Goal: Transaction & Acquisition: Purchase product/service

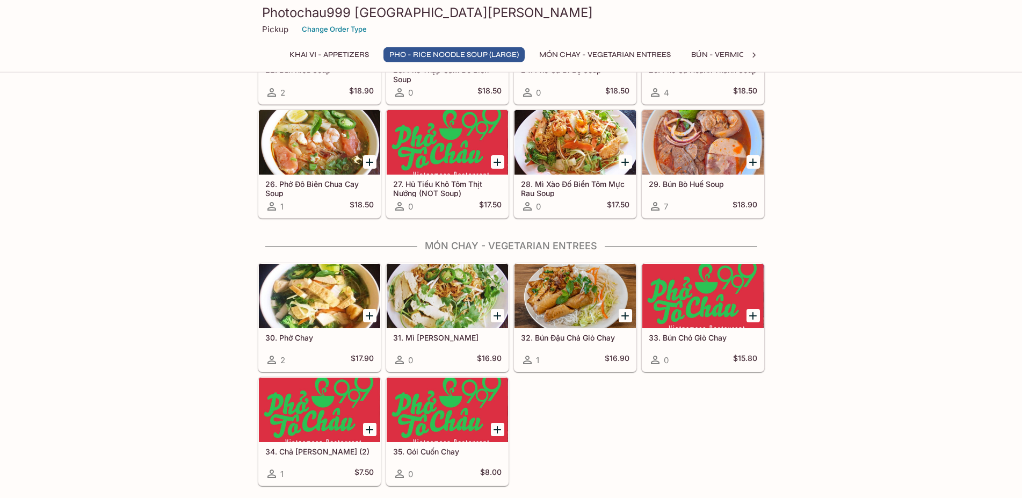
scroll to position [1150, 0]
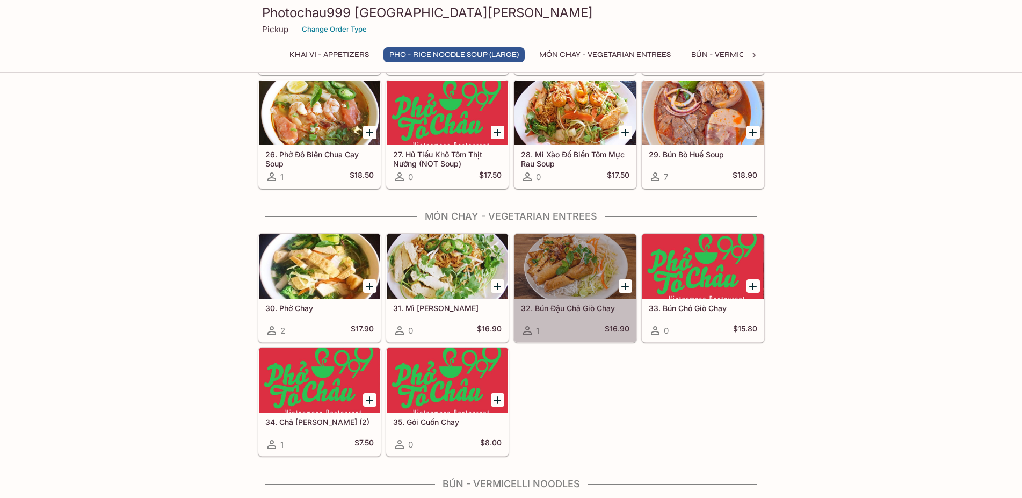
click at [585, 313] on div "32. Bún Đậu Chả Giò Chay 1 $16.90" at bounding box center [575, 320] width 121 height 43
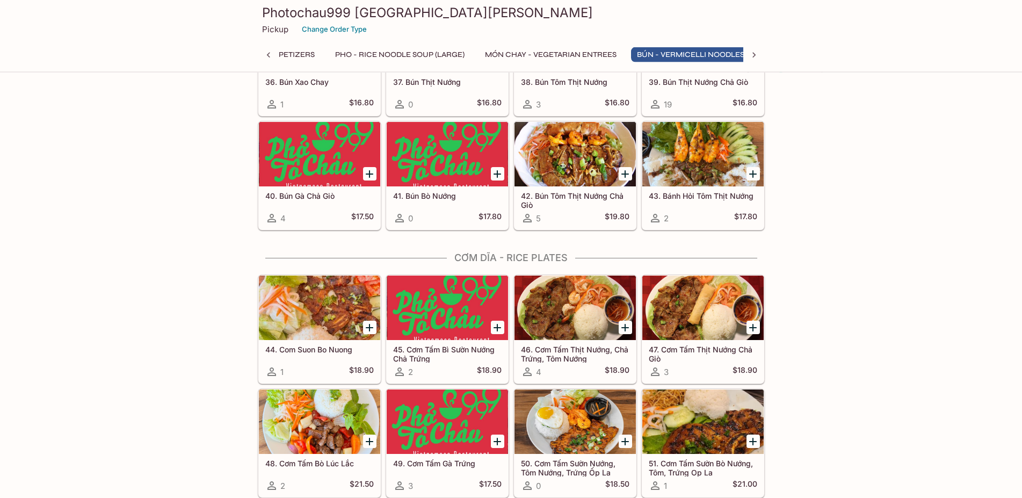
scroll to position [1646, 0]
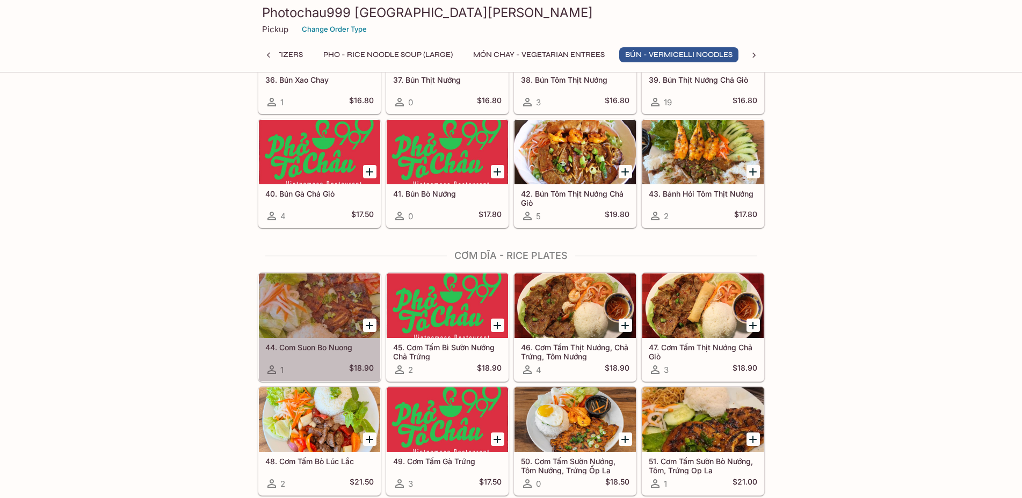
click at [317, 356] on div "44. Com Suon Bo Nuong 1 $18.90" at bounding box center [319, 359] width 121 height 43
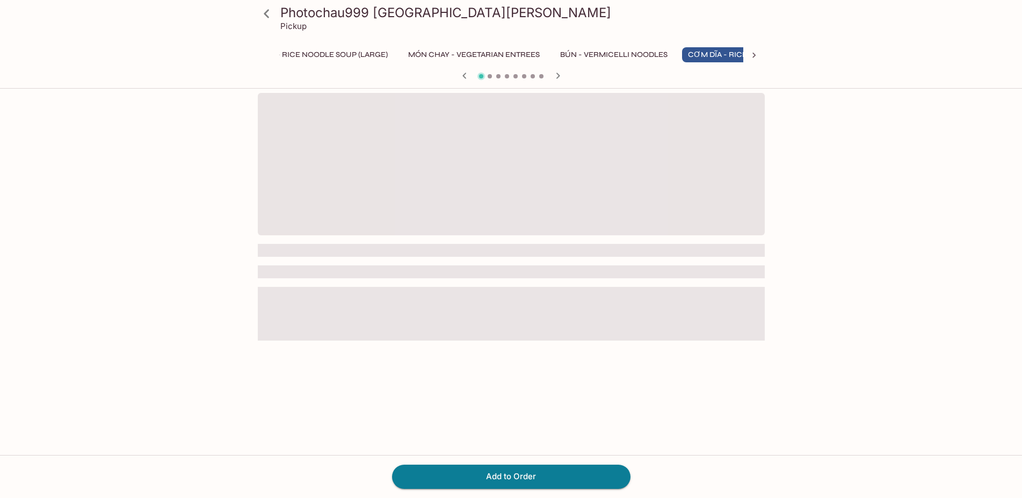
scroll to position [0, 174]
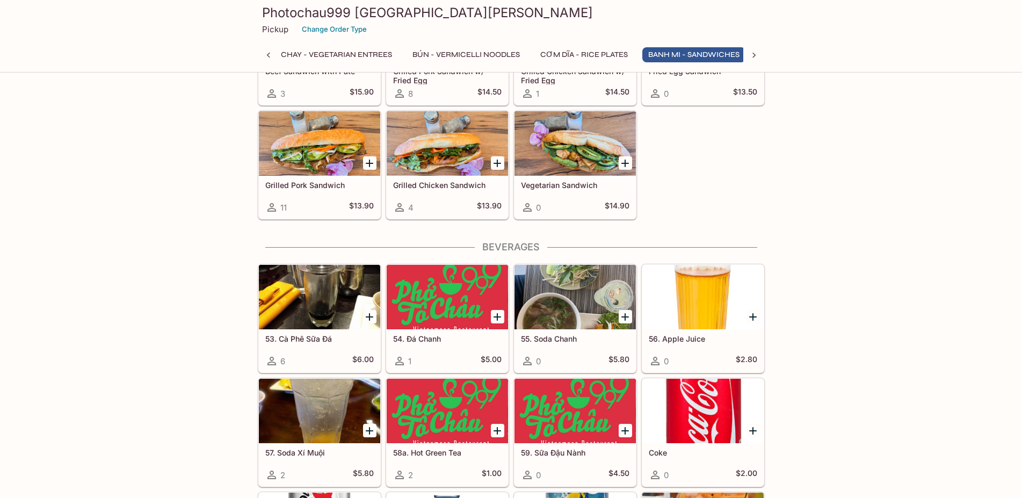
scroll to position [0, 286]
click at [322, 199] on div "Grilled Pork Sandwich 11 $13.90" at bounding box center [319, 197] width 121 height 43
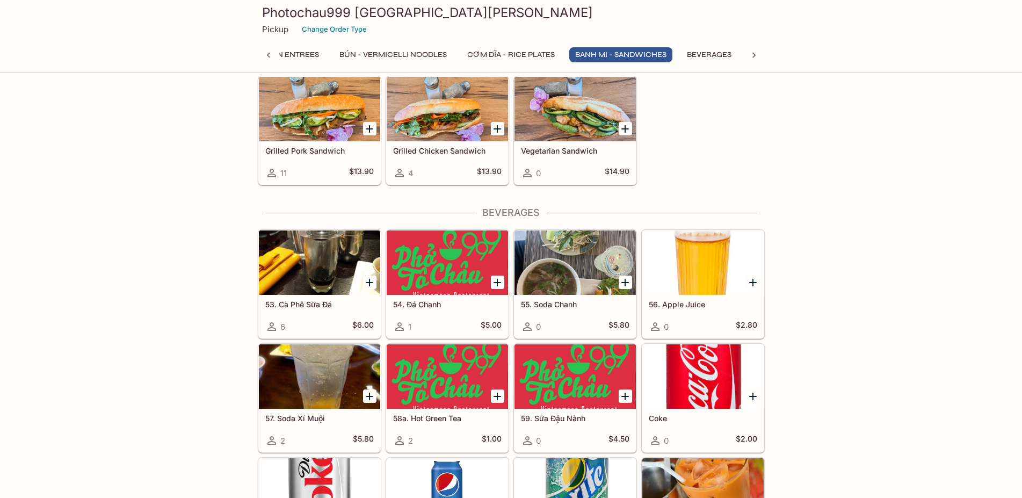
scroll to position [2196, 0]
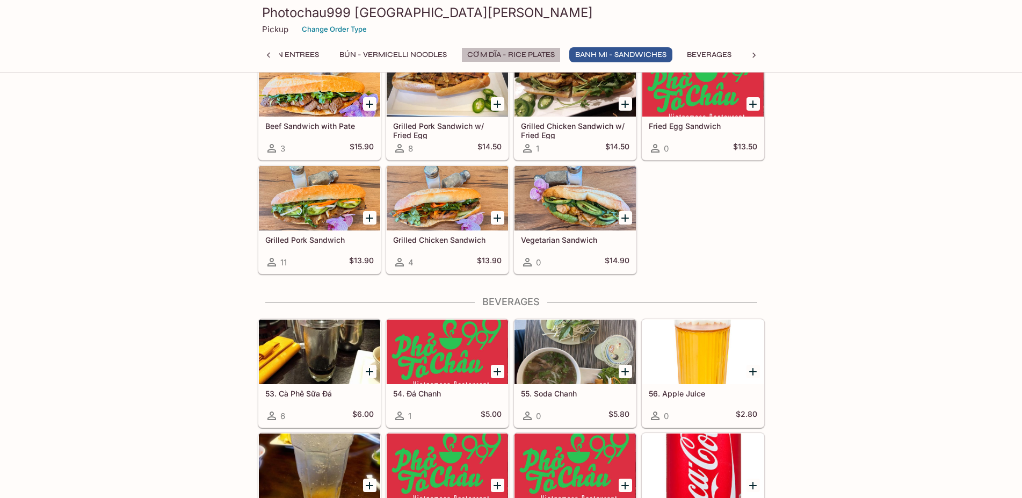
click at [547, 54] on button "CƠM DĨA - Rice Plates" at bounding box center [510, 54] width 99 height 15
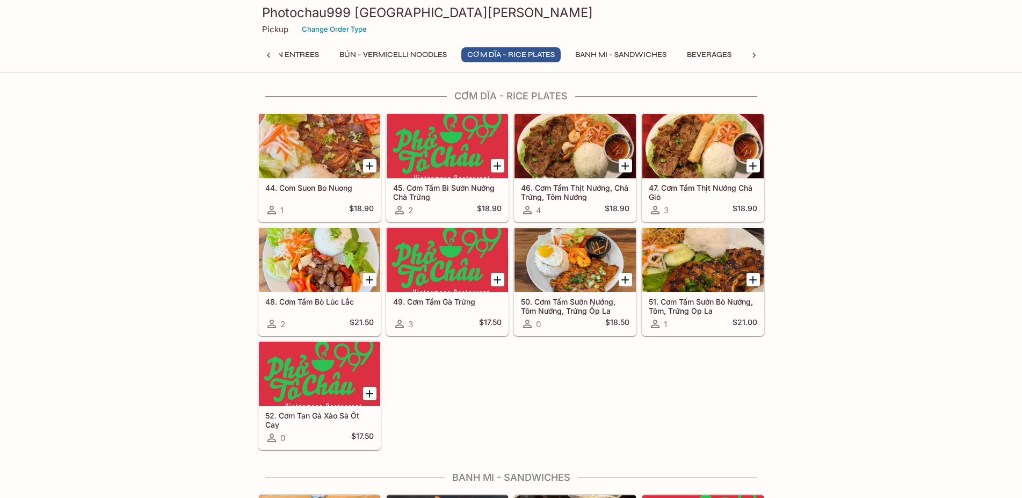
scroll to position [1752, 0]
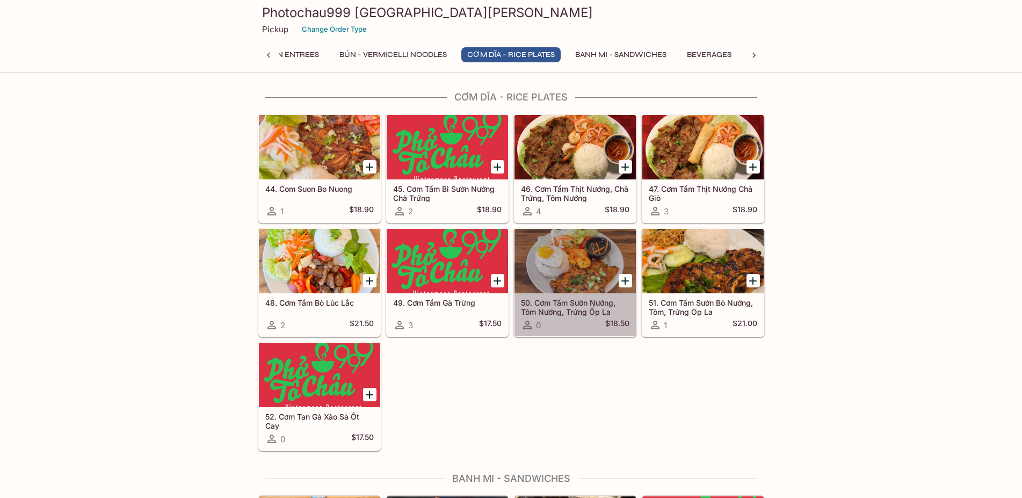
click at [569, 308] on h5 "50. Cơm Tấm Sườn Nướng, Tôm Nướng, Trứng Ốp La" at bounding box center [575, 307] width 108 height 18
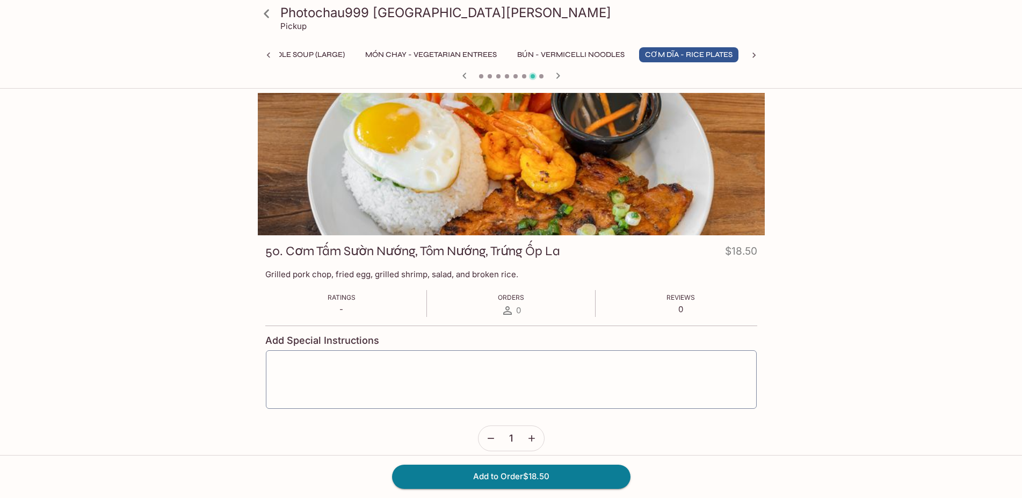
scroll to position [0, 174]
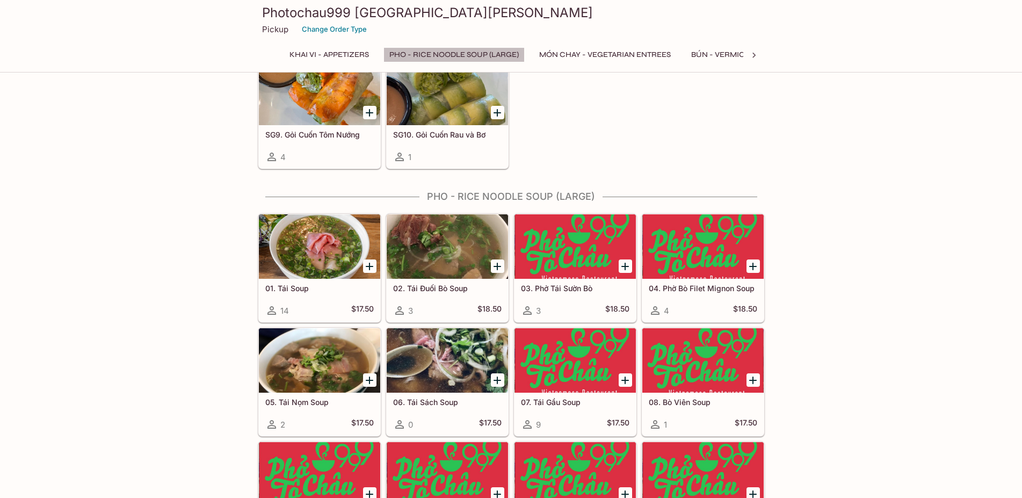
click at [483, 55] on button "Pho - Rice Noodle Soup (Large)" at bounding box center [453, 54] width 141 height 15
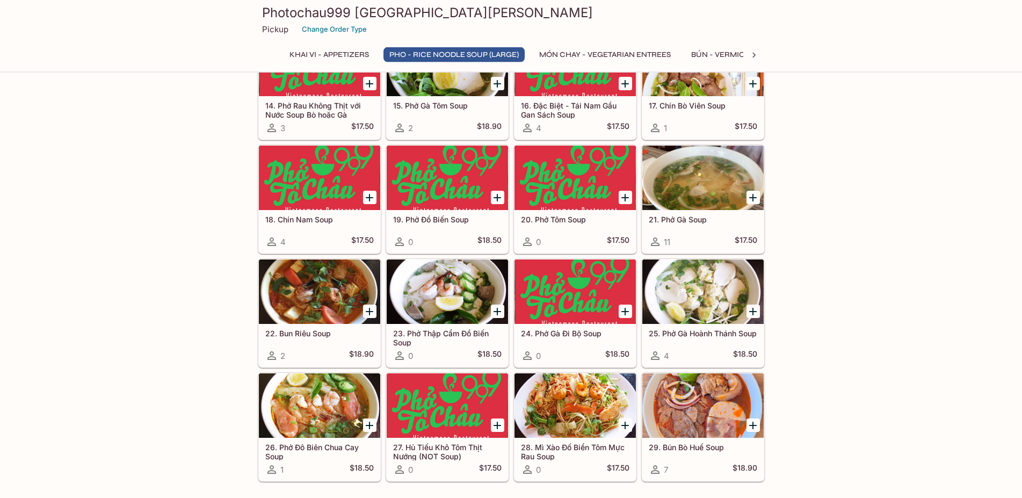
scroll to position [819, 0]
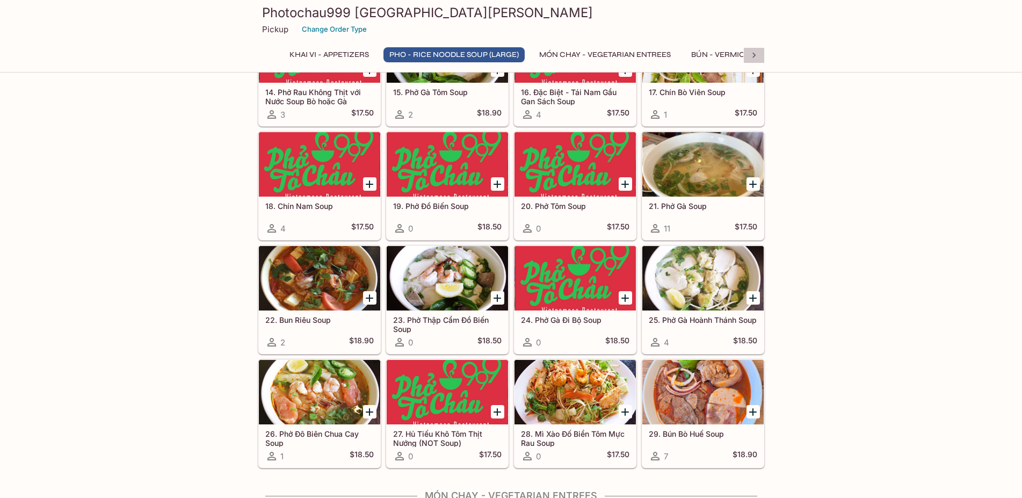
click at [752, 55] on icon at bounding box center [754, 55] width 11 height 11
click at [501, 54] on button "CƠM DĨA - Rice Plates" at bounding box center [486, 54] width 99 height 15
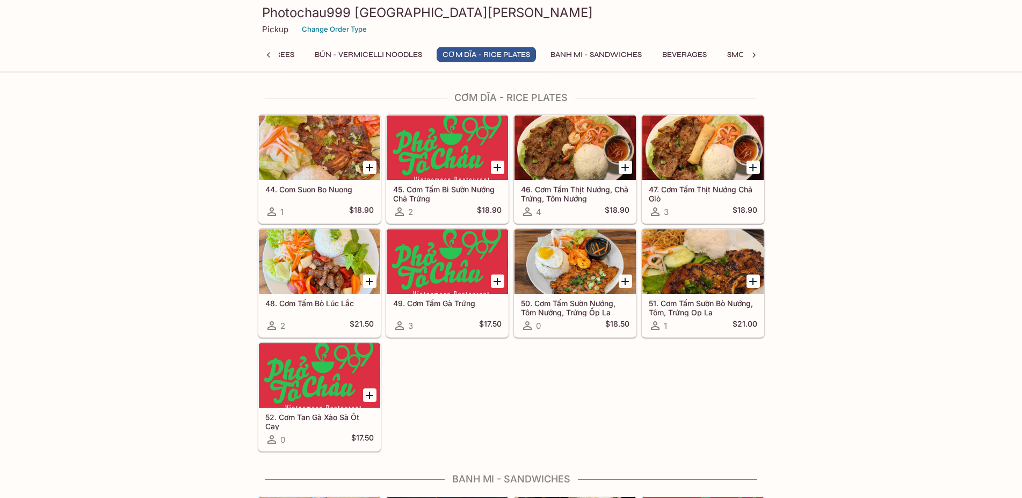
scroll to position [1752, 0]
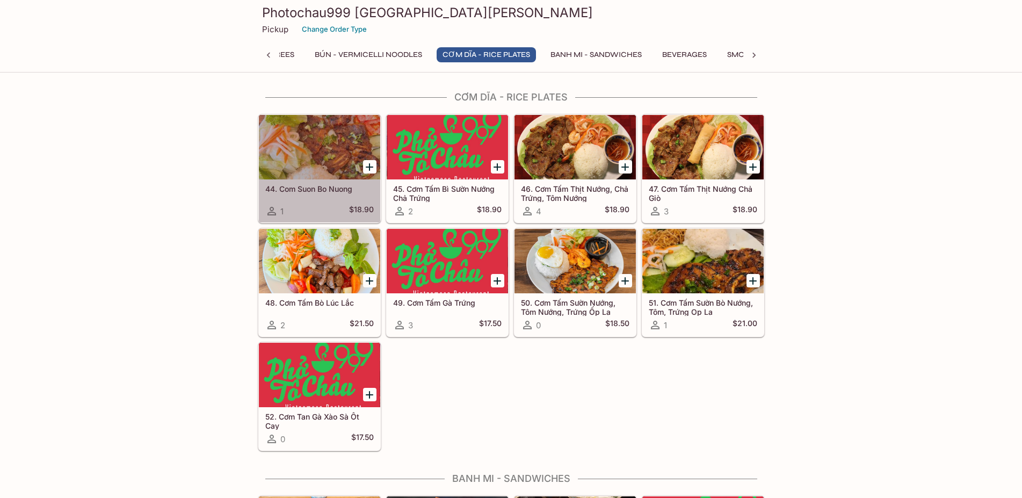
click at [307, 200] on div "44. Com Suon Bo Nuong 1 $18.90" at bounding box center [319, 200] width 121 height 43
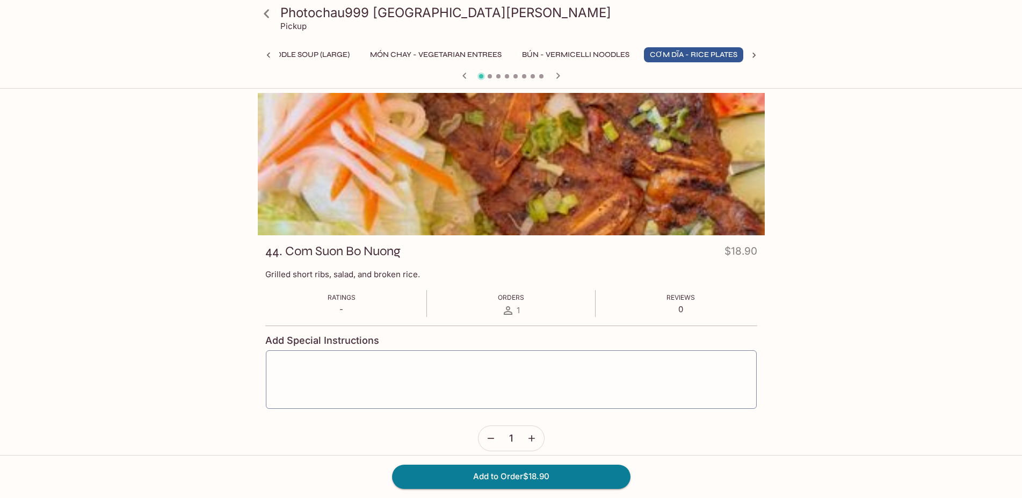
scroll to position [0, 174]
click at [267, 55] on icon at bounding box center [268, 55] width 11 height 11
click at [334, 53] on button "Khai Vi - Appetizers" at bounding box center [329, 54] width 91 height 15
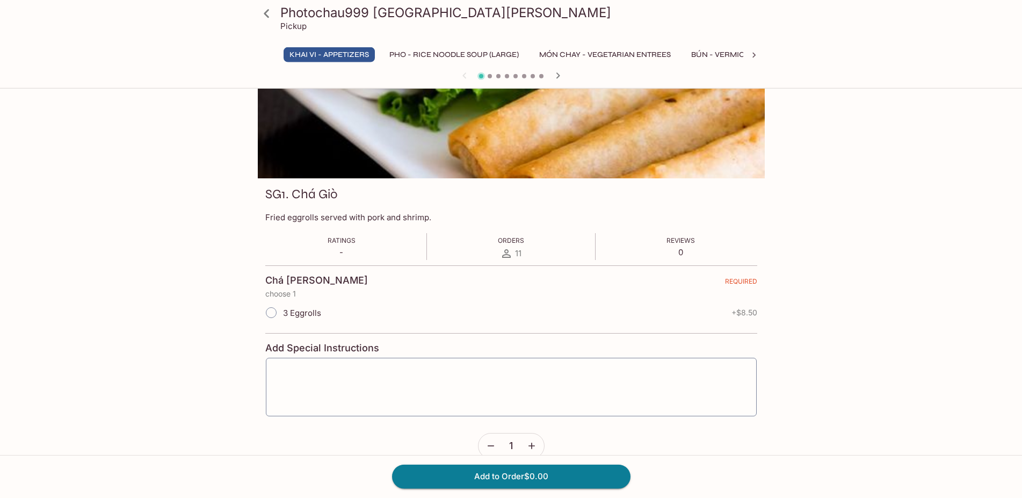
scroll to position [38, 0]
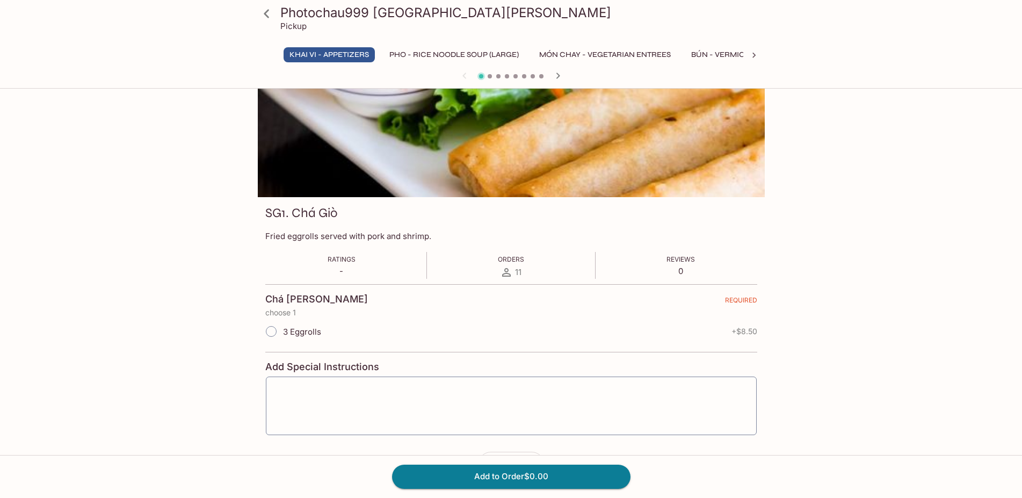
click at [265, 11] on icon at bounding box center [266, 13] width 19 height 19
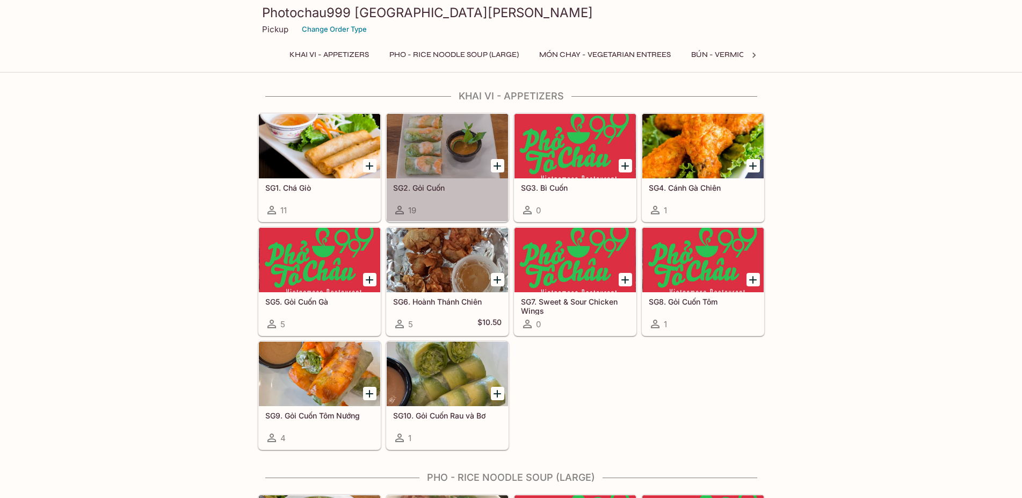
click at [466, 205] on div "19" at bounding box center [447, 210] width 108 height 13
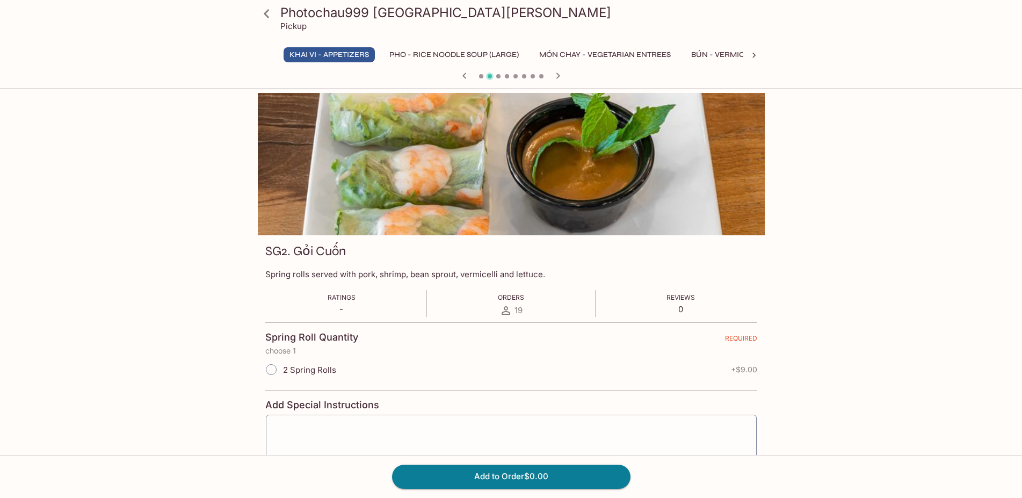
click at [270, 12] on icon at bounding box center [266, 13] width 19 height 19
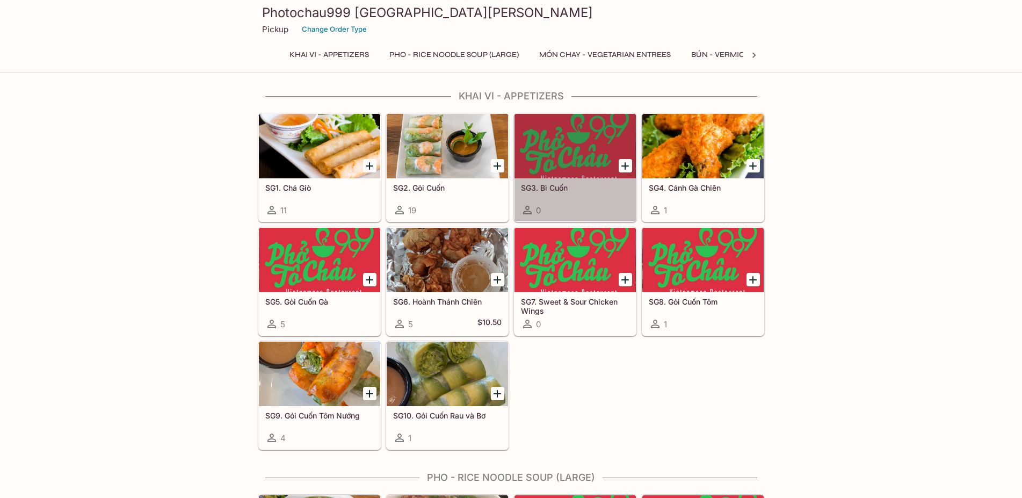
click at [578, 206] on div "0" at bounding box center [575, 210] width 108 height 13
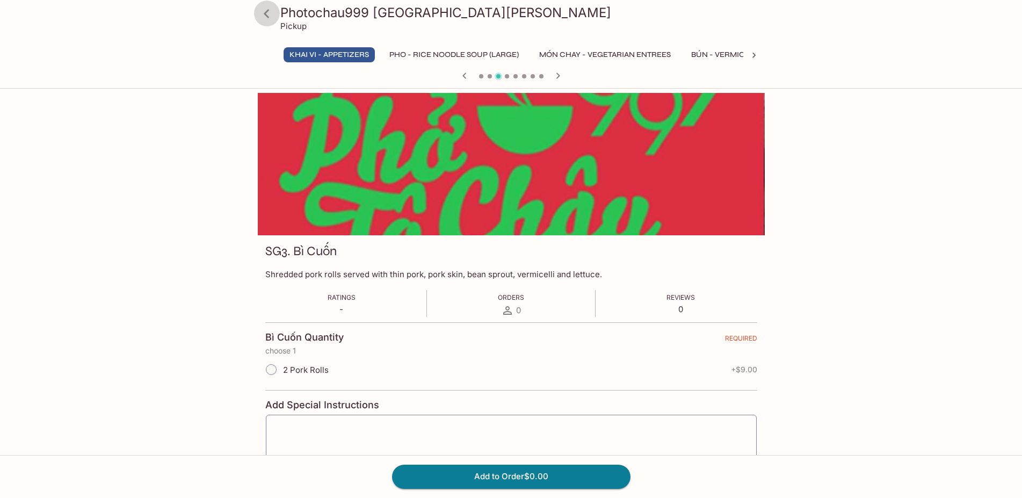
click at [267, 18] on icon at bounding box center [266, 13] width 19 height 19
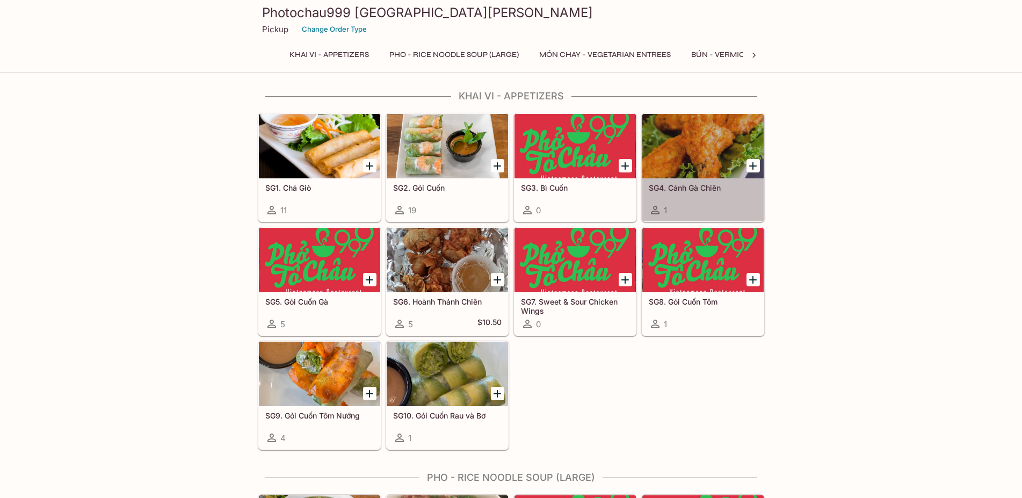
click at [698, 207] on div "1" at bounding box center [703, 210] width 108 height 13
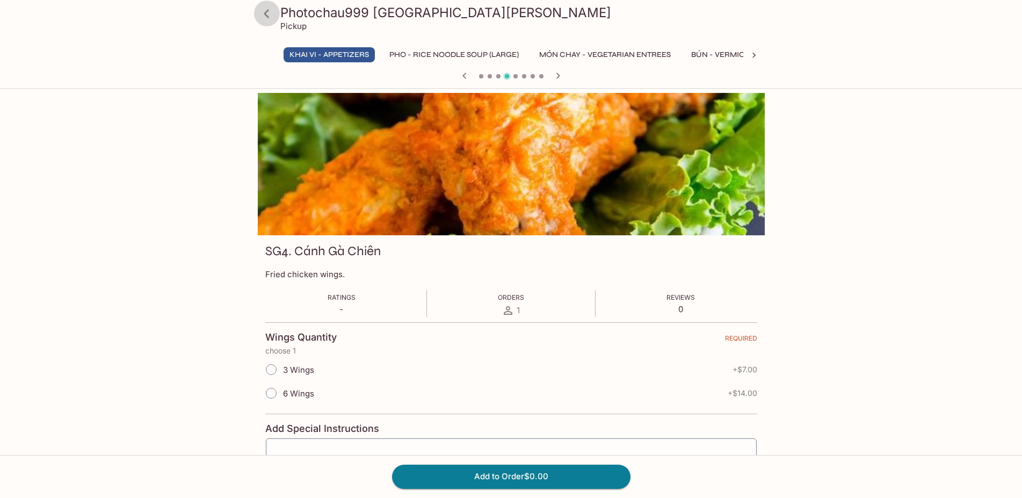
click at [269, 16] on icon at bounding box center [266, 13] width 19 height 19
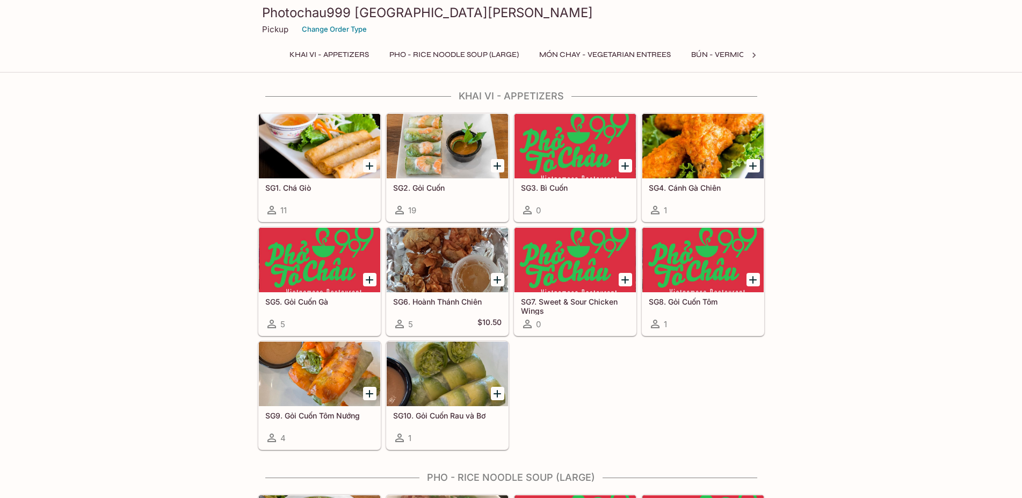
click at [349, 317] on div "SG5. Gỏi Cuốn Gà 5" at bounding box center [319, 313] width 121 height 43
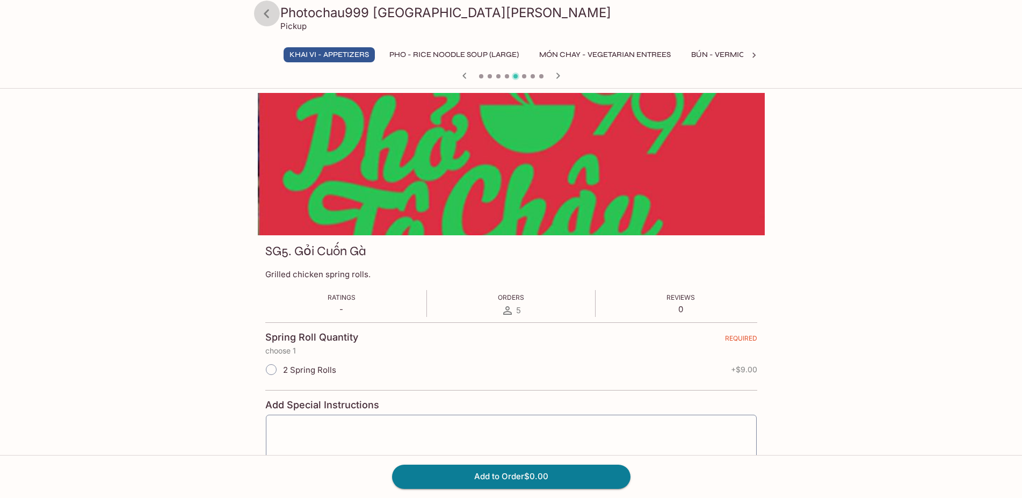
click at [267, 17] on icon at bounding box center [266, 13] width 5 height 9
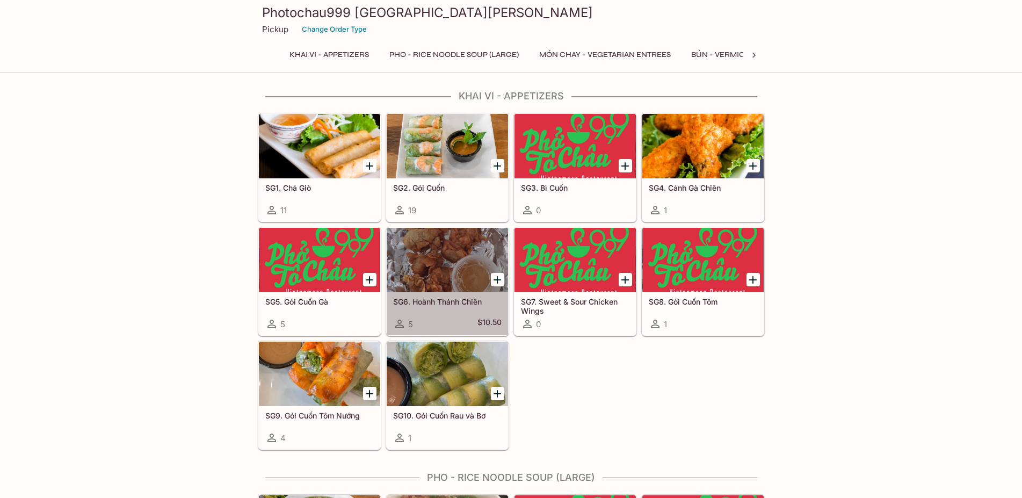
click at [454, 315] on div "SG6. Hoành Thánh Chiên 5 $10.50" at bounding box center [447, 313] width 121 height 43
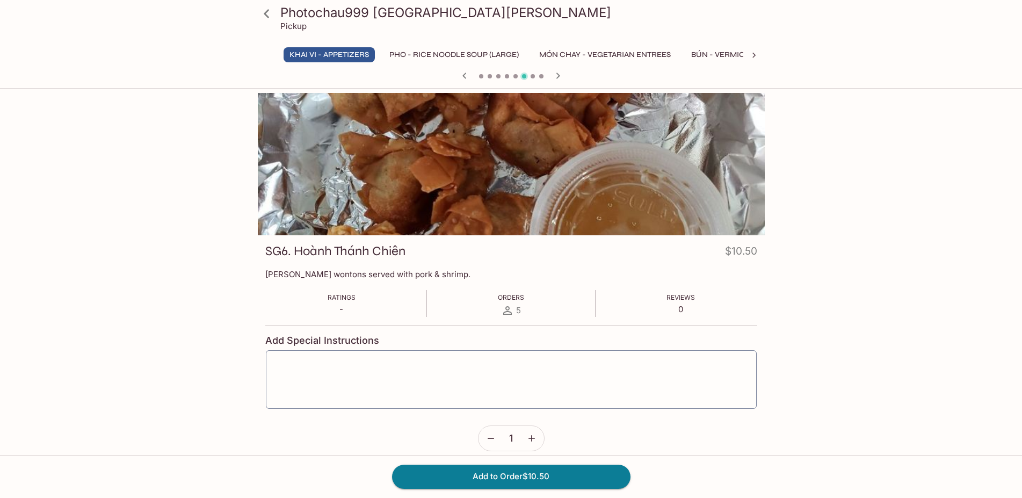
click at [270, 13] on icon at bounding box center [266, 13] width 19 height 19
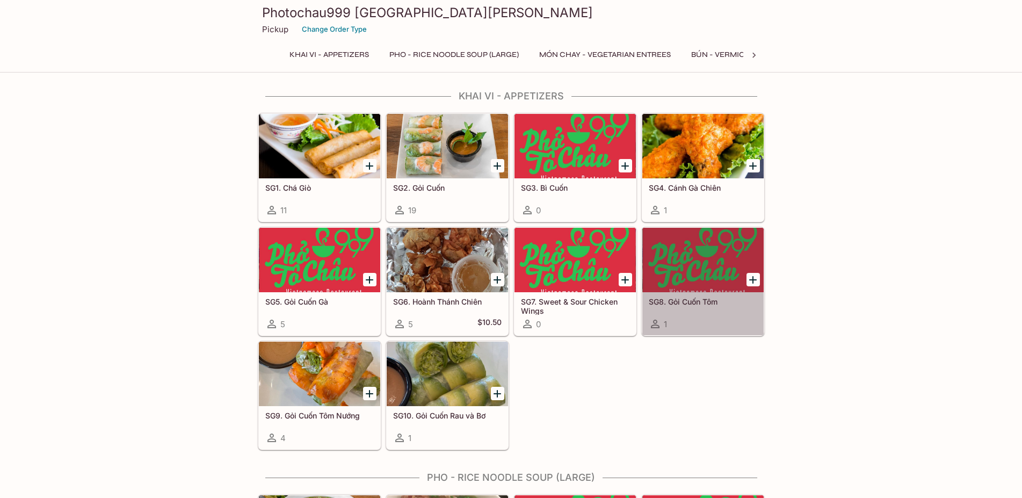
click at [714, 317] on div "SG8. Gỏi Cuốn Tôm 1" at bounding box center [702, 313] width 121 height 43
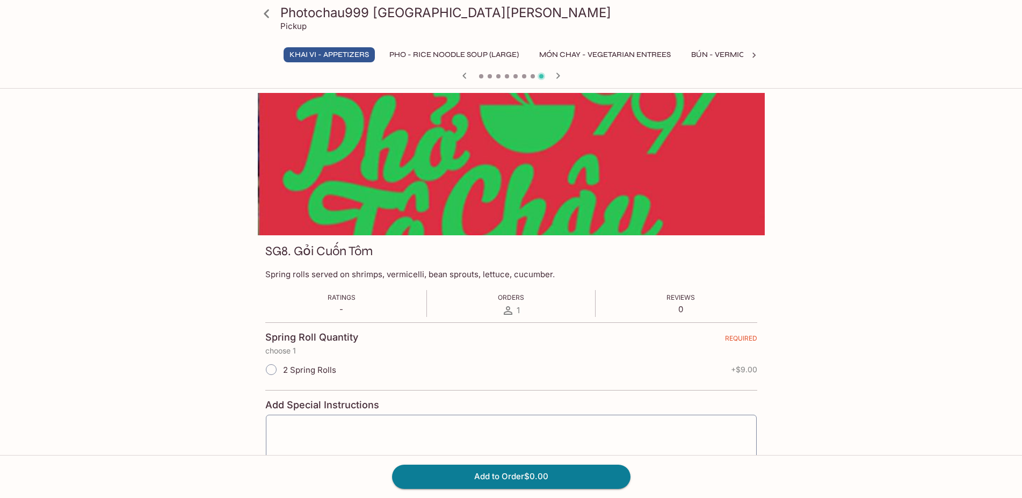
click at [269, 15] on icon at bounding box center [266, 13] width 19 height 19
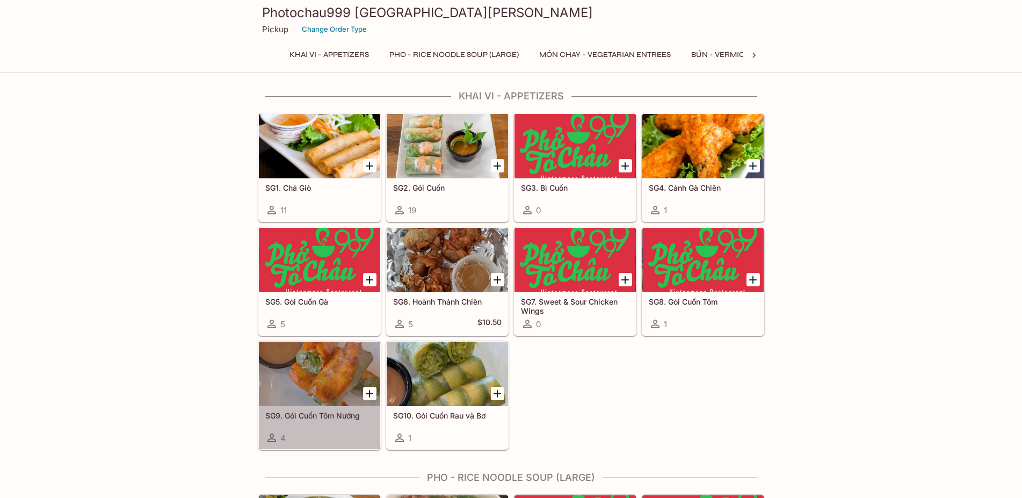
click at [333, 426] on div "SG9. Gỏi Cuốn Tôm Nướng 4" at bounding box center [319, 427] width 121 height 43
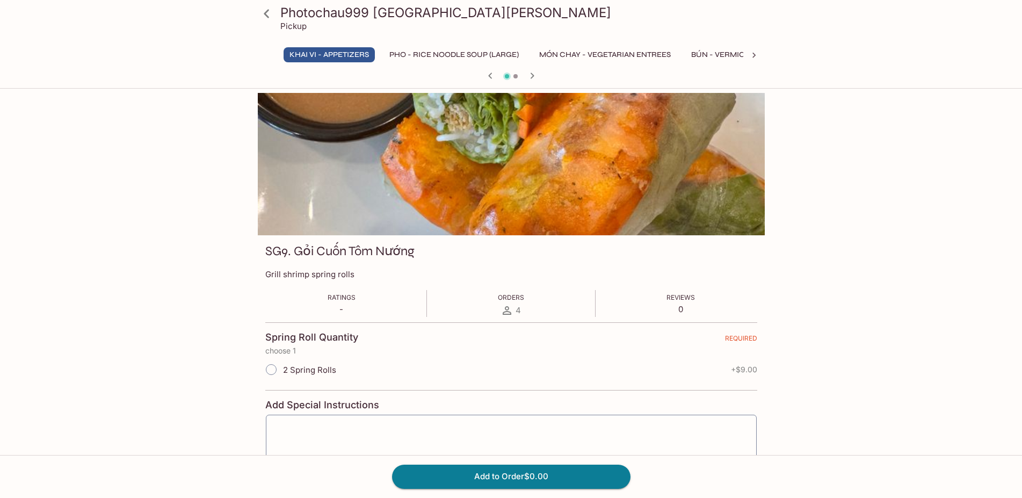
click at [270, 17] on icon at bounding box center [266, 13] width 19 height 19
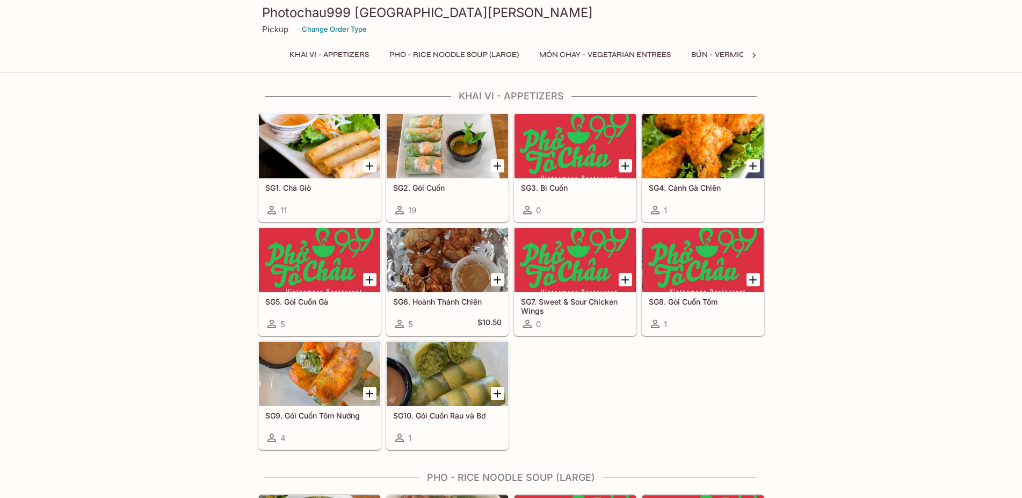
click at [473, 425] on div "SG10. Gỏi Cuốn Rau và Bơ 1" at bounding box center [447, 427] width 121 height 43
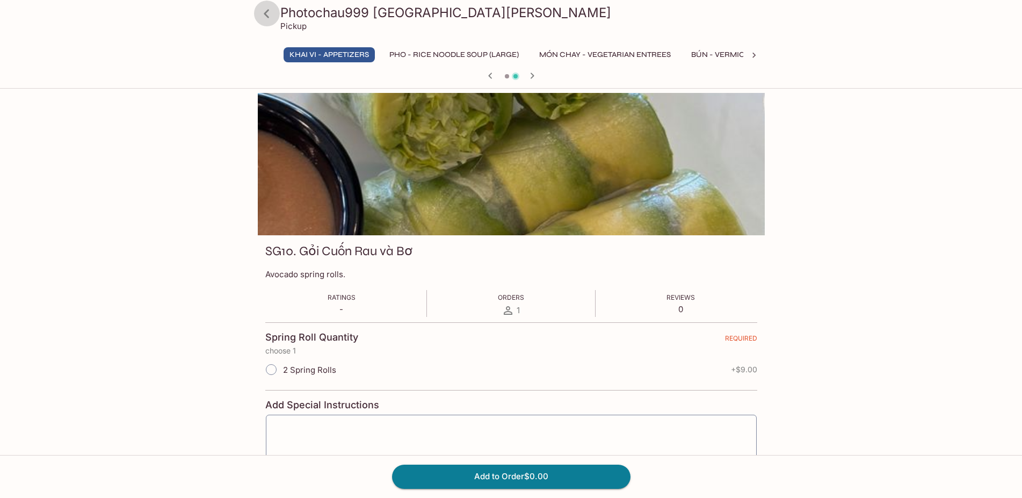
click at [269, 14] on icon at bounding box center [266, 13] width 19 height 19
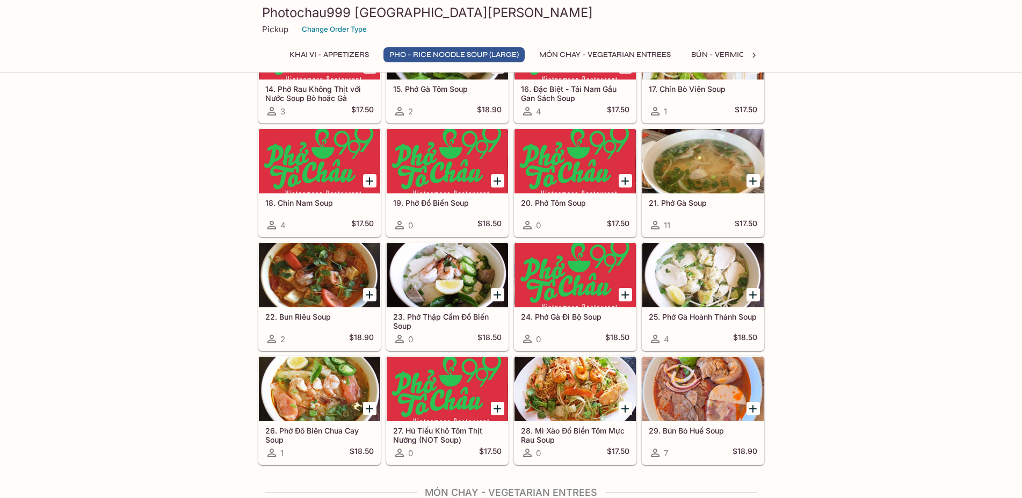
scroll to position [1041, 0]
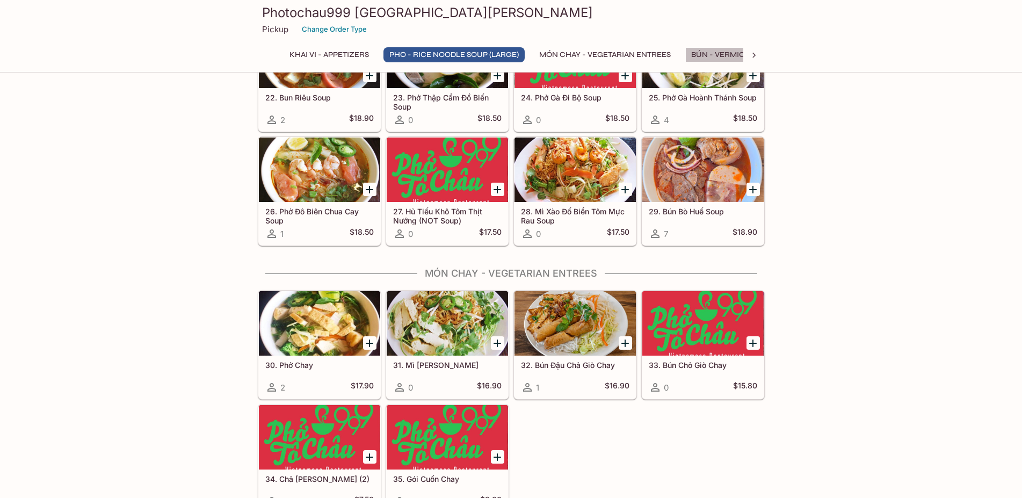
click at [739, 56] on button "BÚN - Vermicelli Noodles" at bounding box center [744, 54] width 119 height 15
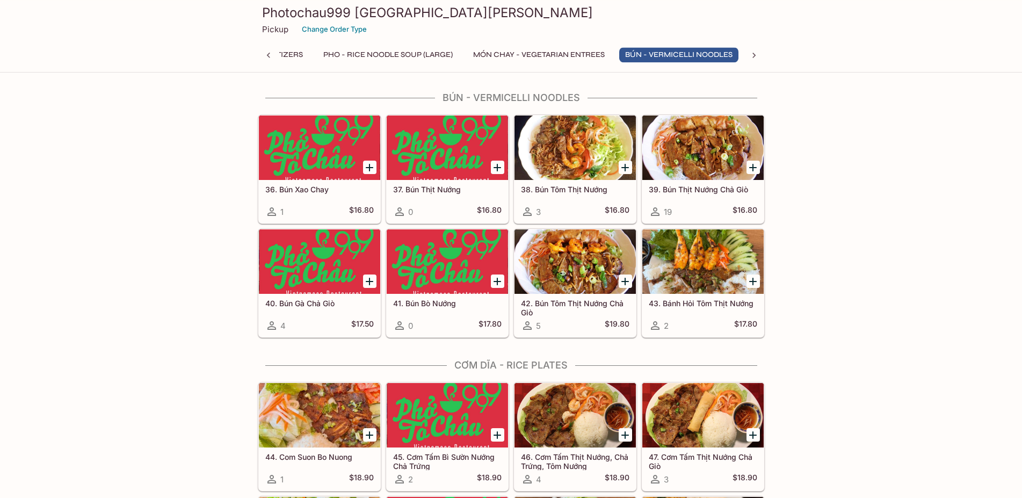
scroll to position [1485, 0]
click at [688, 317] on div "43. [PERSON_NAME] [PERSON_NAME] Thịt Nướng 2 $17.80" at bounding box center [702, 314] width 121 height 43
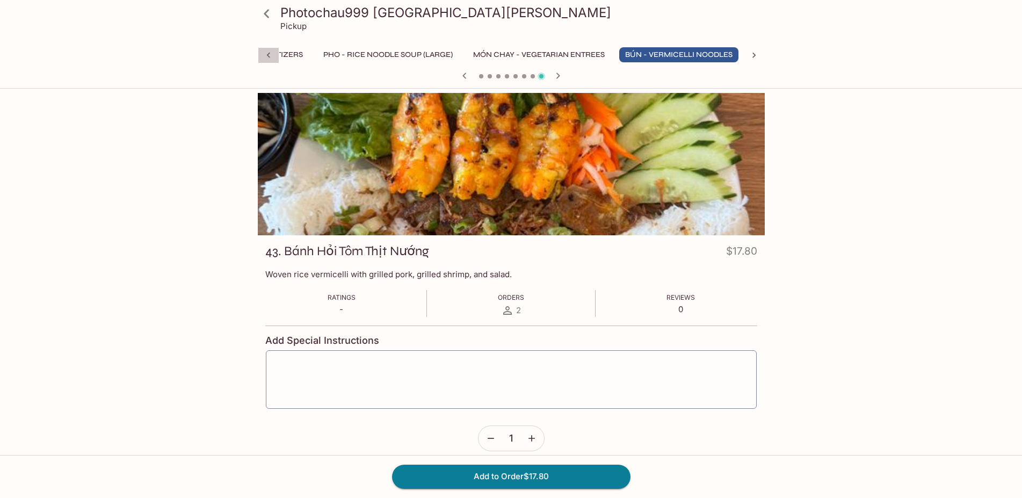
click at [270, 57] on icon at bounding box center [267, 55] width 3 height 5
click at [726, 55] on button "BÚN - Vermicelli Noodles" at bounding box center [744, 54] width 119 height 15
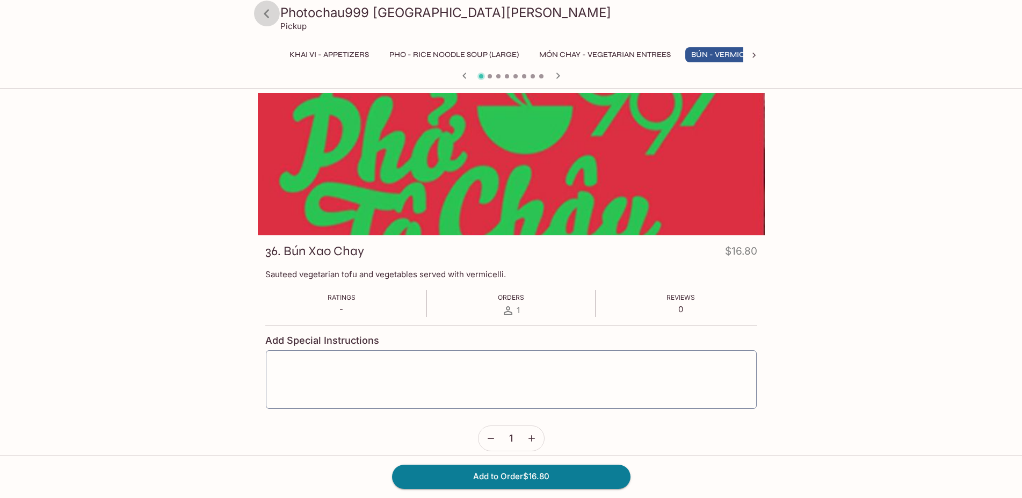
click at [267, 16] on icon at bounding box center [266, 13] width 5 height 9
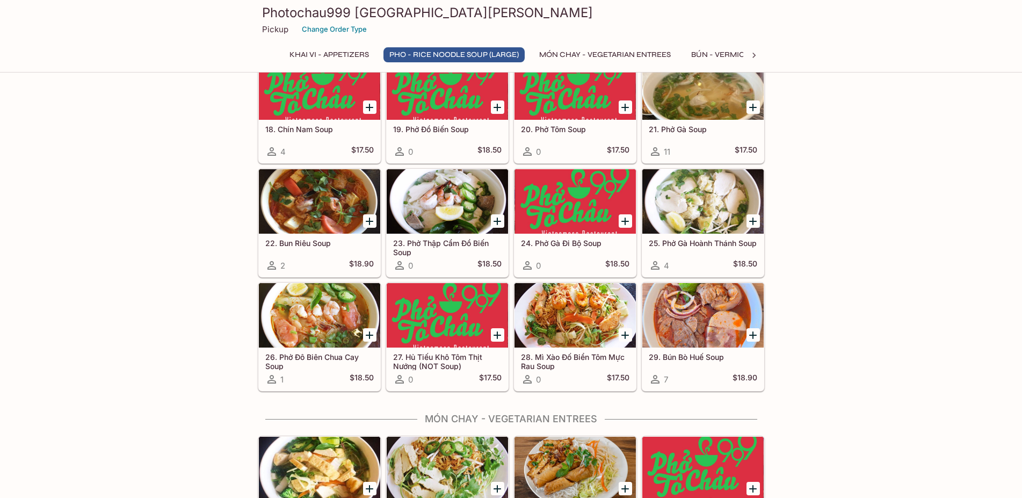
scroll to position [931, 0]
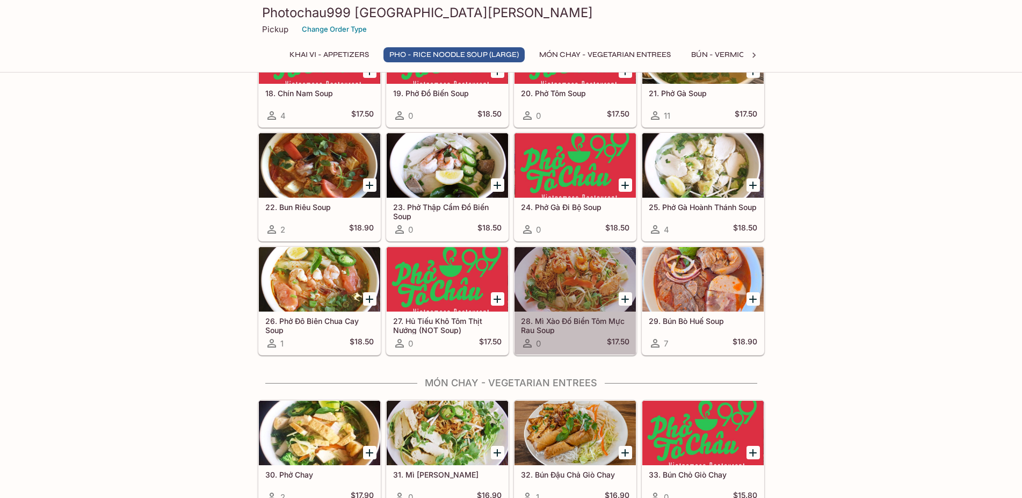
click at [589, 331] on h5 "28. Mì Xào Đố Biển Tôm Mực Rau Soup" at bounding box center [575, 325] width 108 height 18
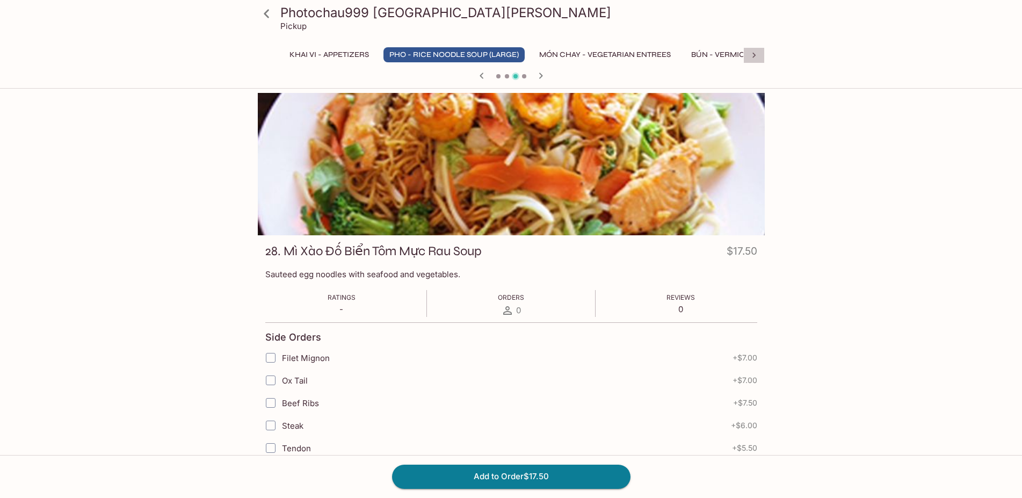
click at [756, 55] on icon at bounding box center [754, 55] width 11 height 11
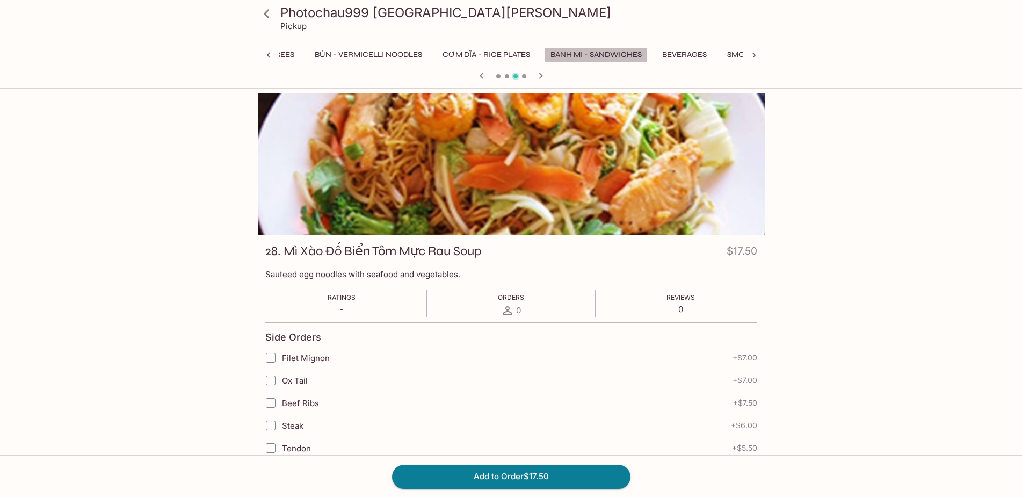
click at [634, 57] on button "Banh Mi - Sandwiches" at bounding box center [596, 54] width 103 height 15
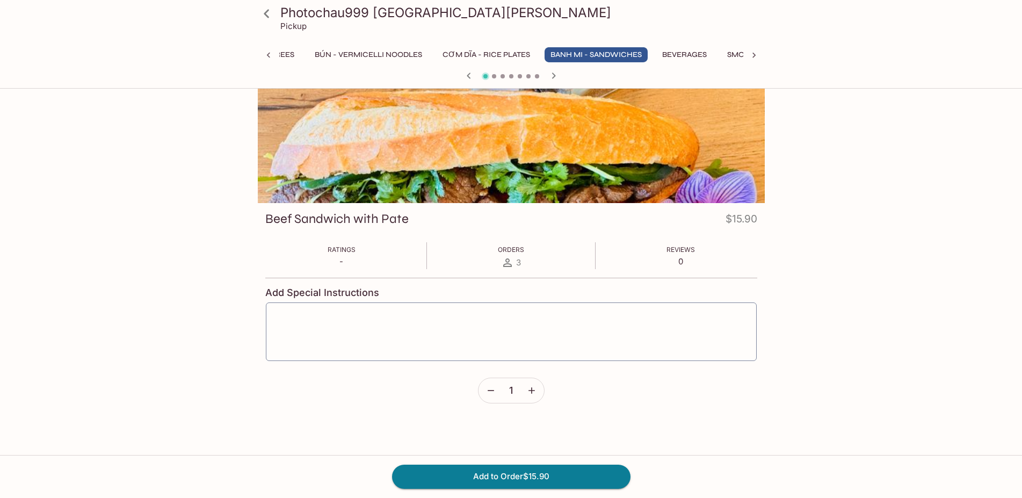
scroll to position [0, 0]
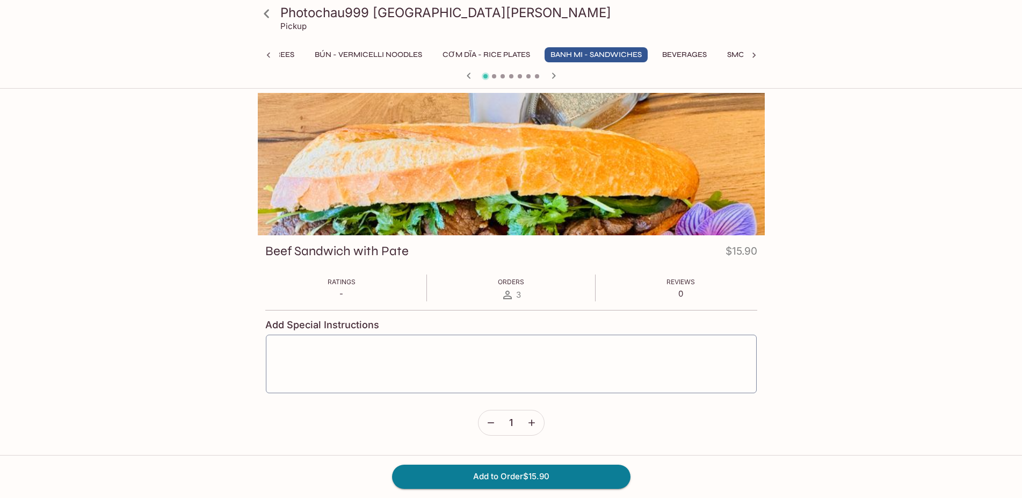
click at [552, 75] on icon "button" at bounding box center [553, 75] width 13 height 13
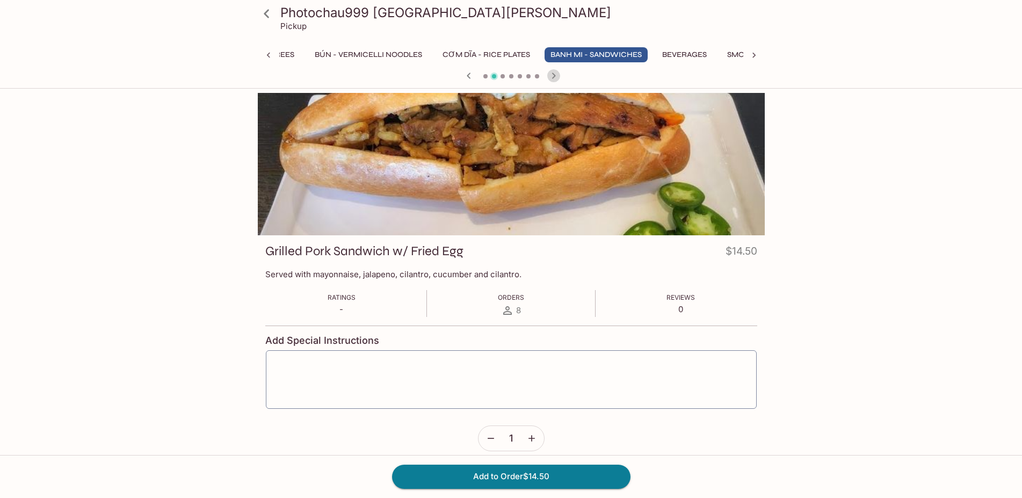
click at [552, 75] on icon "button" at bounding box center [553, 75] width 13 height 13
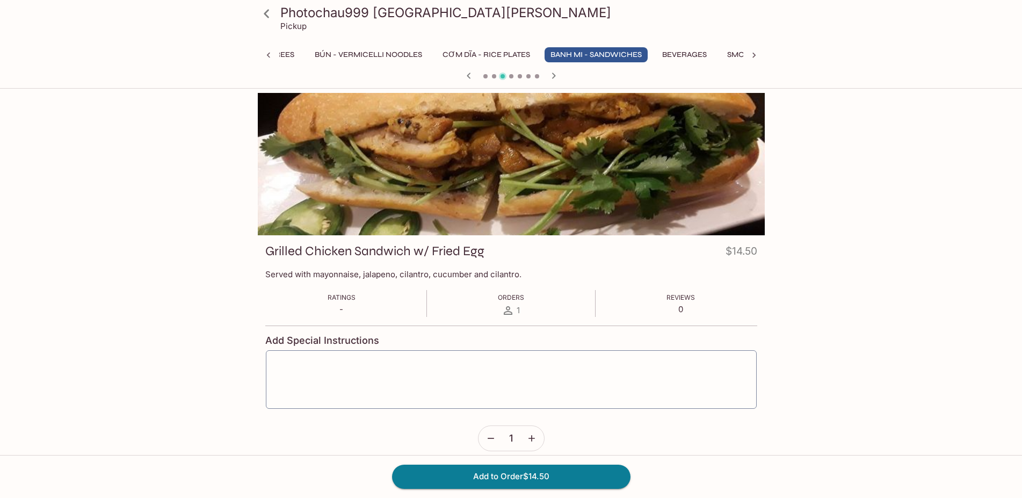
click at [551, 75] on icon "button" at bounding box center [553, 75] width 13 height 13
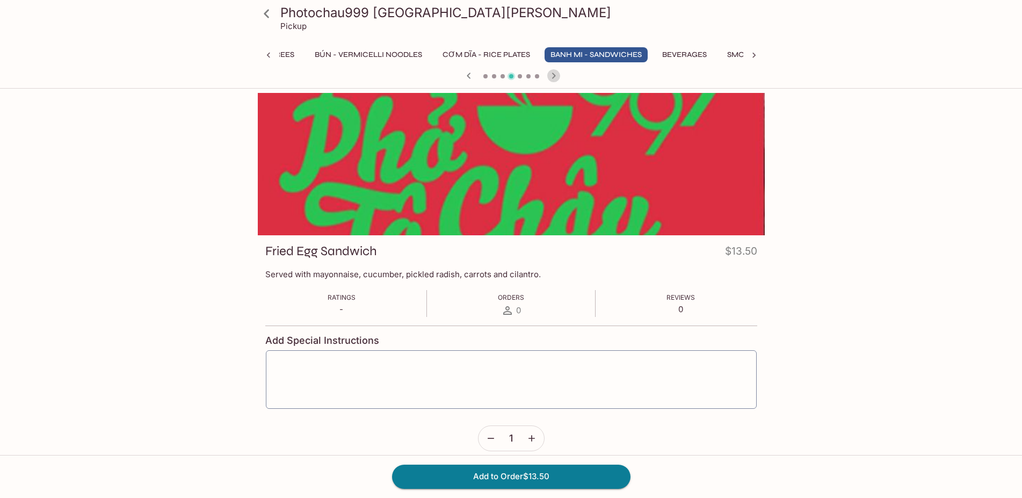
click at [551, 75] on icon "button" at bounding box center [553, 75] width 13 height 13
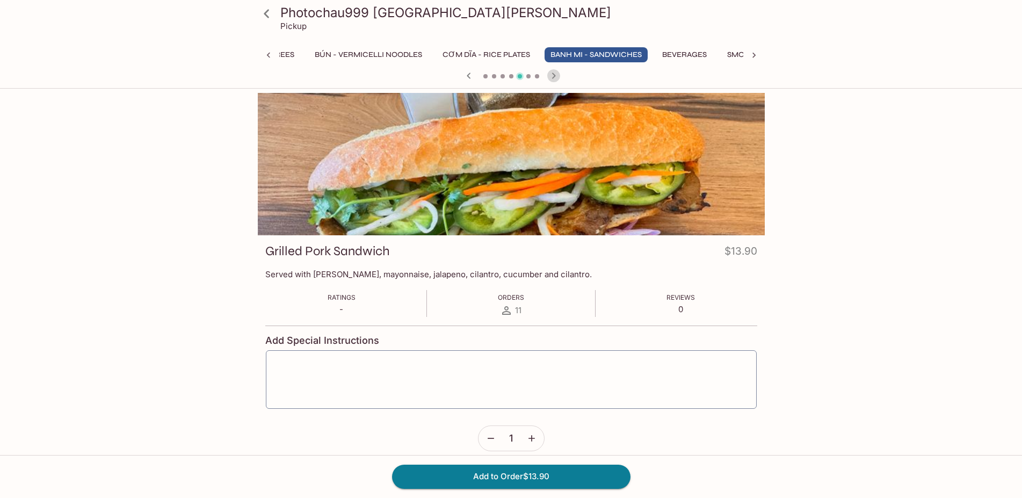
click at [551, 75] on icon "button" at bounding box center [553, 75] width 13 height 13
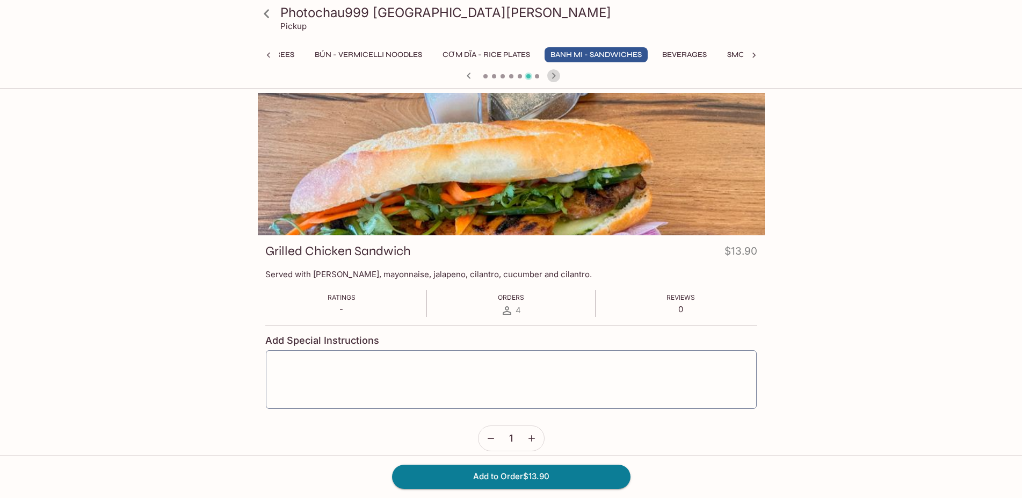
click at [551, 75] on icon "button" at bounding box center [553, 75] width 13 height 13
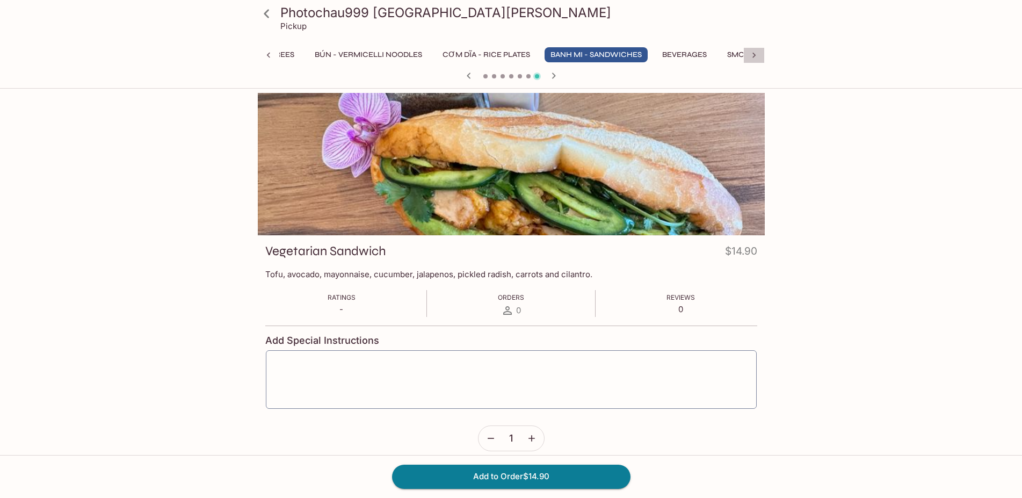
click at [755, 53] on icon at bounding box center [754, 55] width 11 height 11
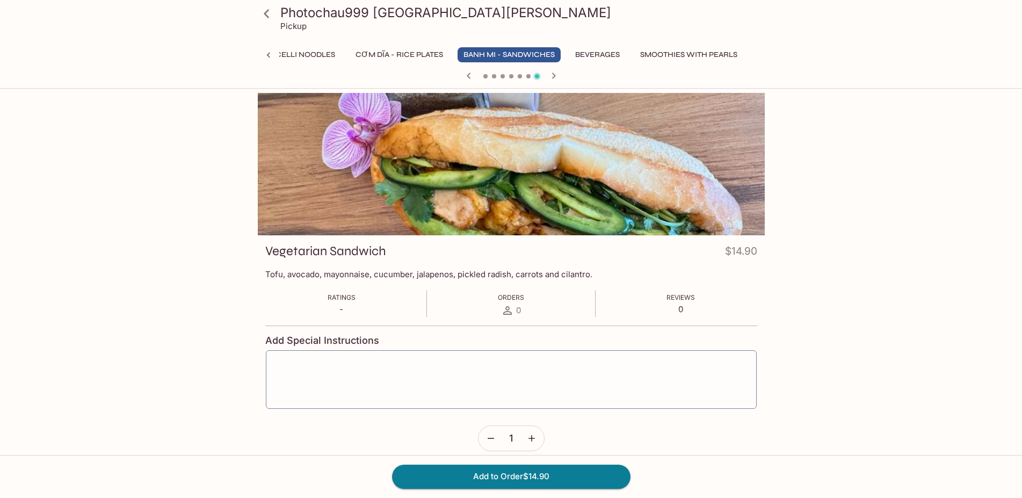
click at [327, 56] on button "BÚN - Vermicelli Noodles" at bounding box center [281, 54] width 119 height 15
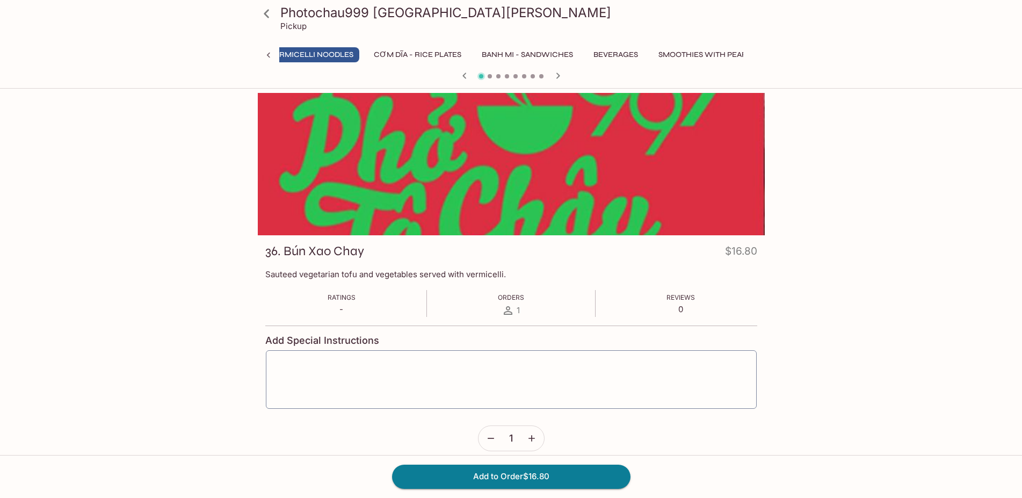
scroll to position [0, 409]
click at [560, 75] on icon "button" at bounding box center [558, 75] width 13 height 13
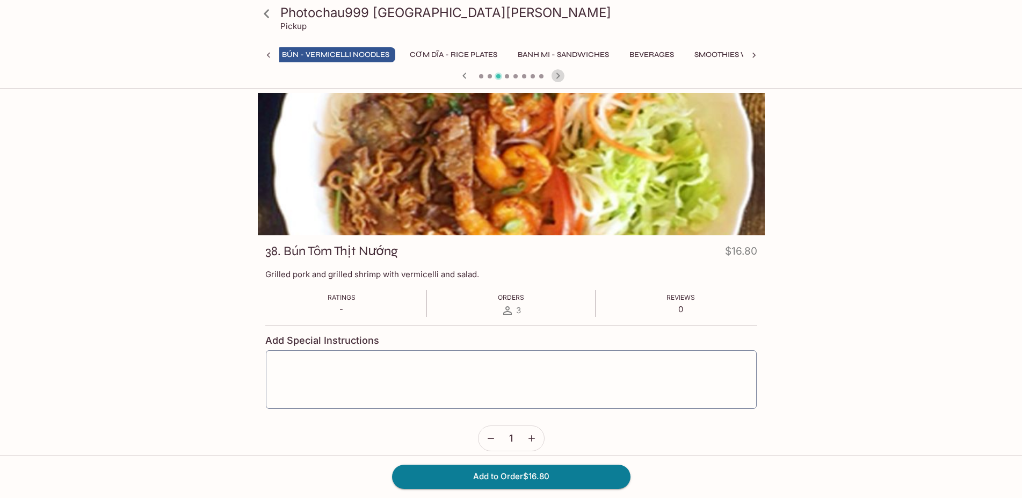
click at [562, 78] on icon "button" at bounding box center [558, 75] width 13 height 13
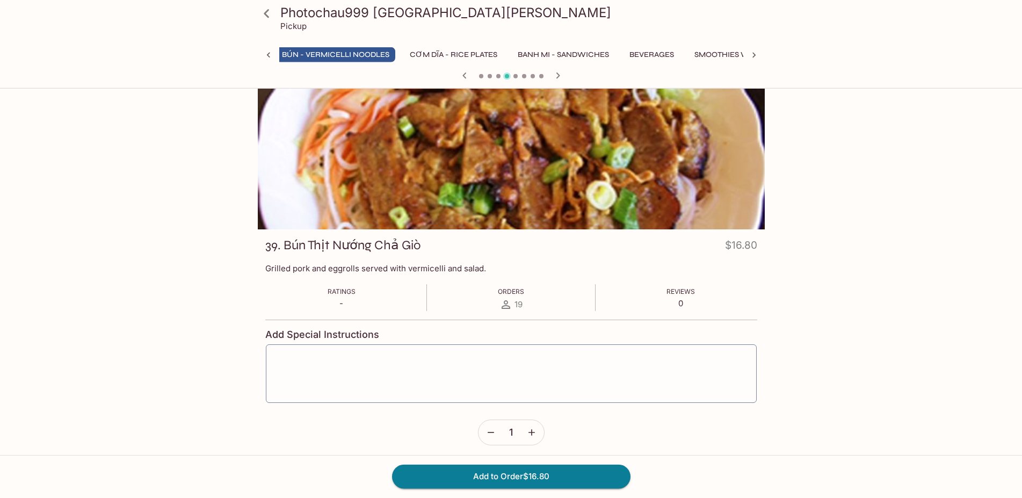
scroll to position [0, 0]
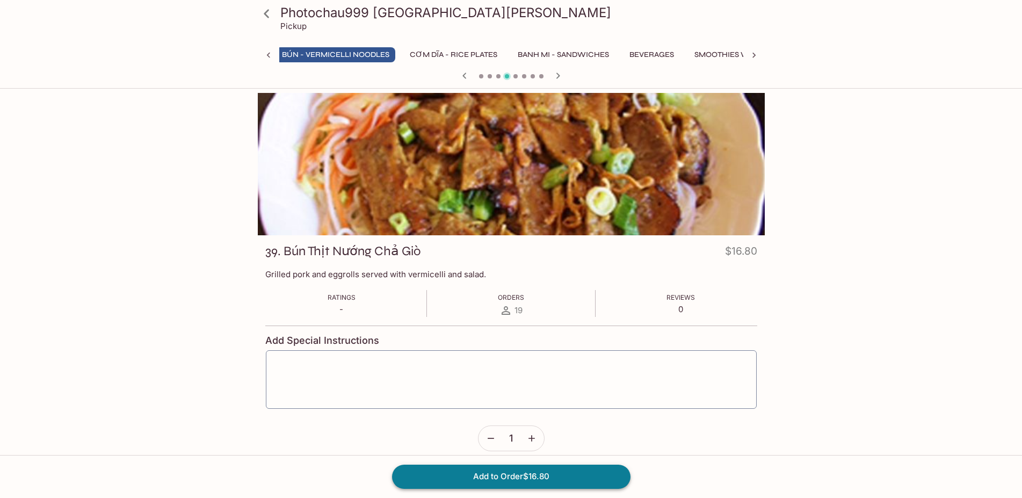
click at [534, 477] on button "Add to Order $16.80" at bounding box center [511, 477] width 238 height 24
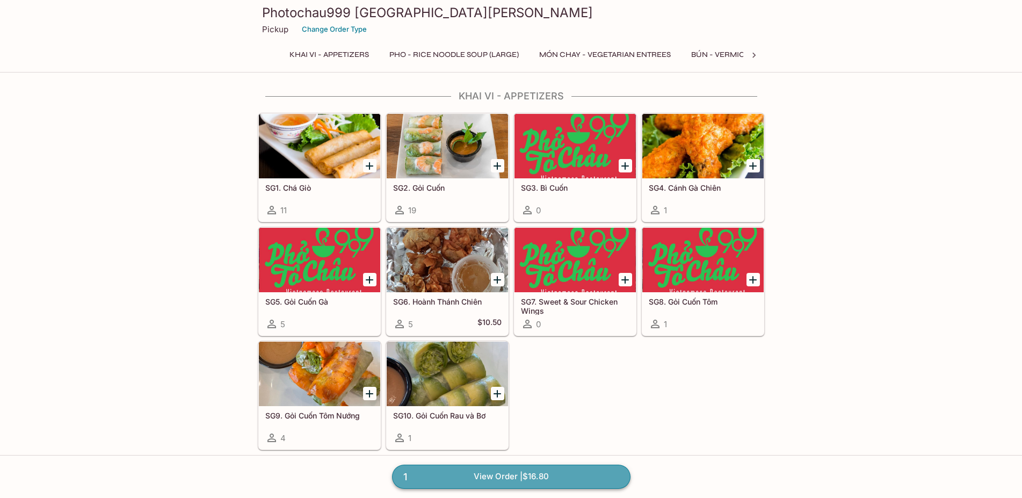
click at [555, 478] on link "1 View Order | $16.80" at bounding box center [511, 477] width 238 height 24
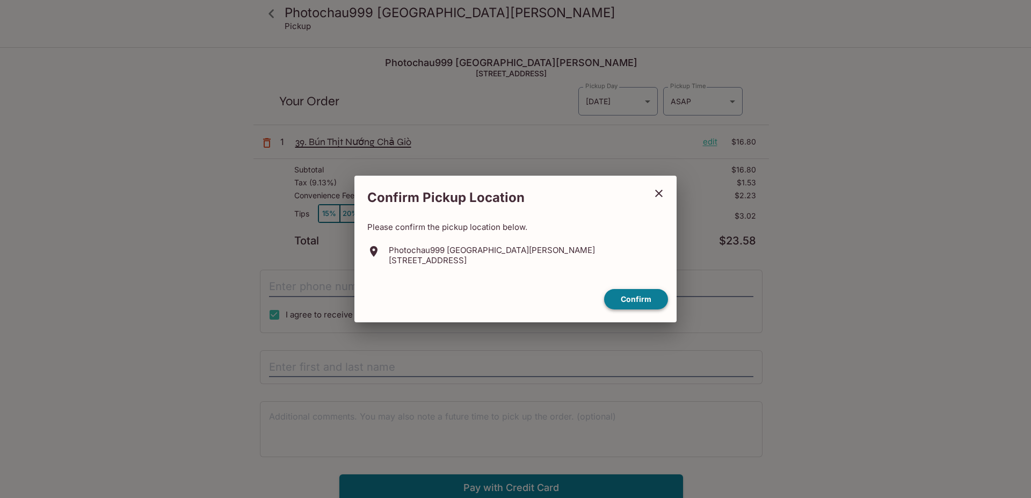
click at [627, 302] on button "Confirm" at bounding box center [636, 299] width 64 height 21
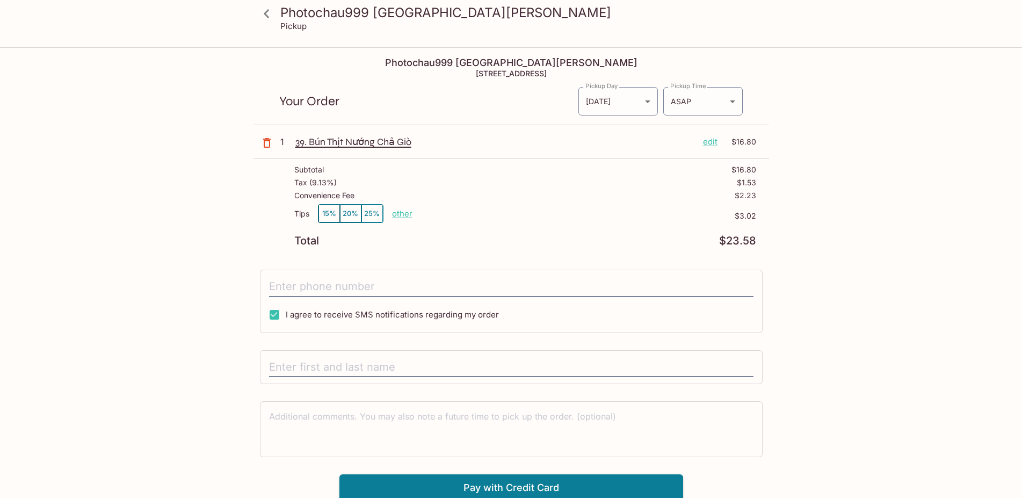
click at [403, 214] on p "other" at bounding box center [402, 213] width 20 height 10
type input "0.00"
